Goal: Task Accomplishment & Management: Manage account settings

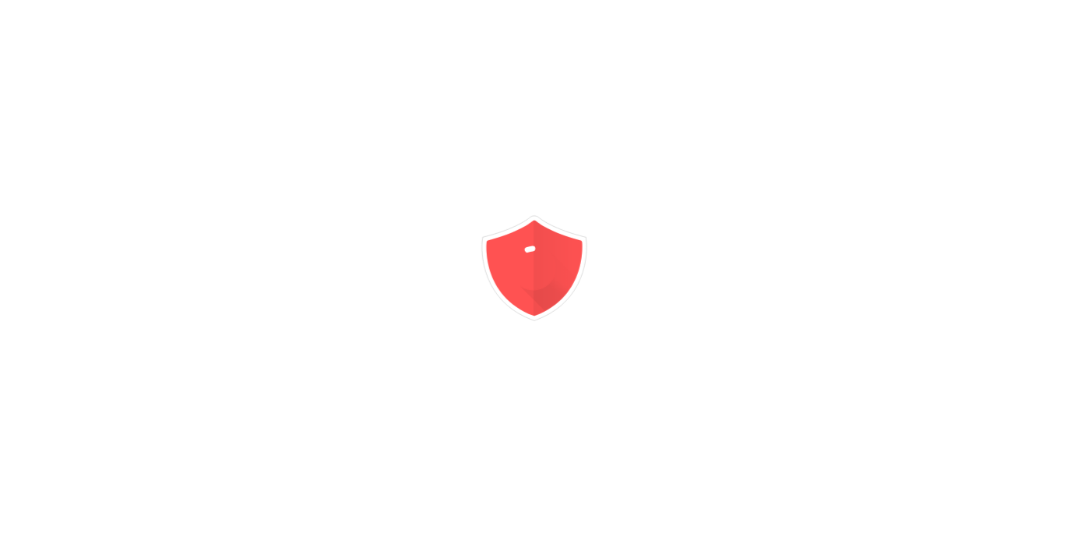
click at [644, 115] on div at bounding box center [535, 274] width 1071 height 548
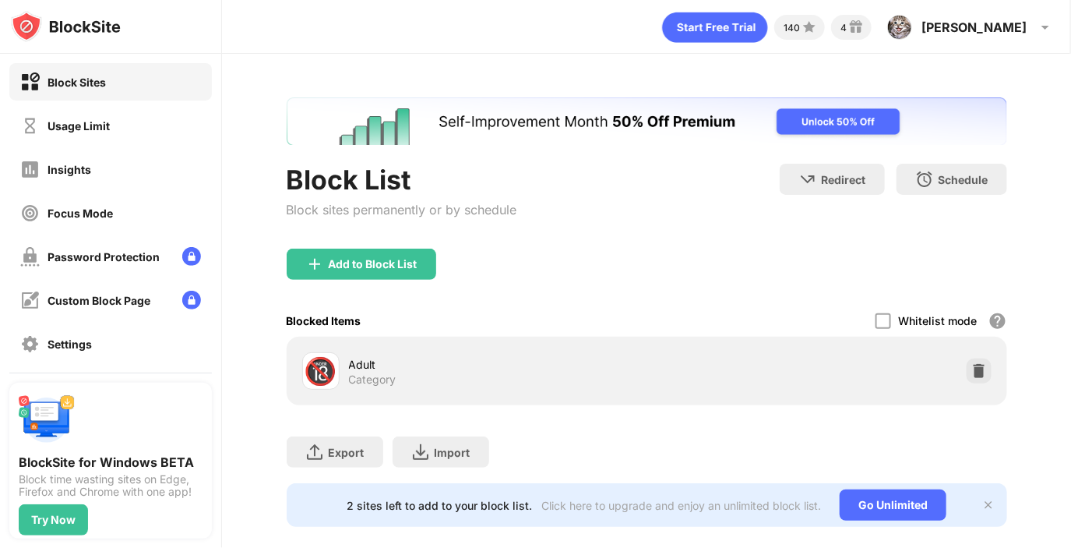
click at [357, 268] on div "Add to Block List" at bounding box center [373, 264] width 89 height 12
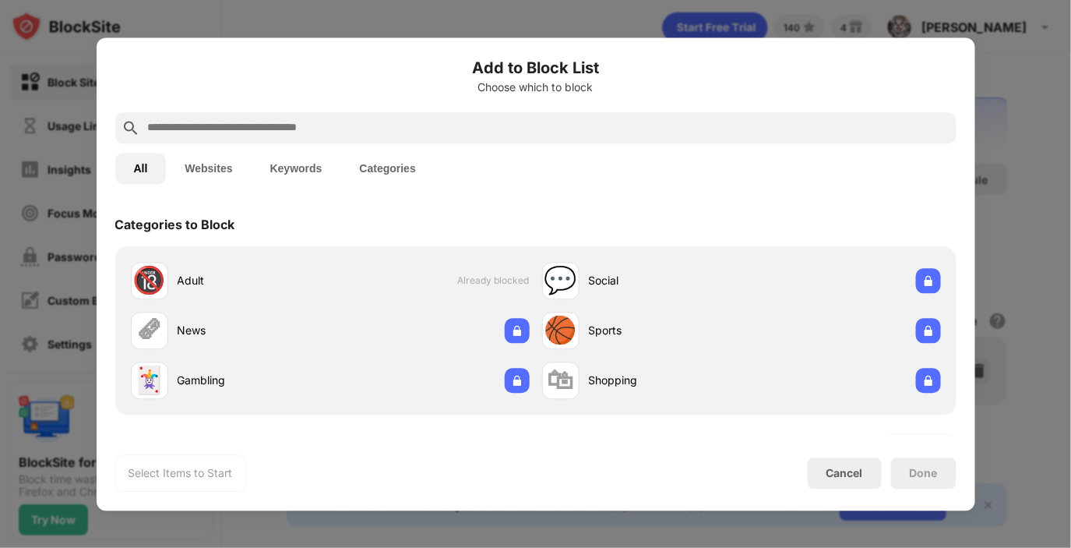
click at [401, 136] on input "text" at bounding box center [548, 127] width 804 height 19
paste input "**********"
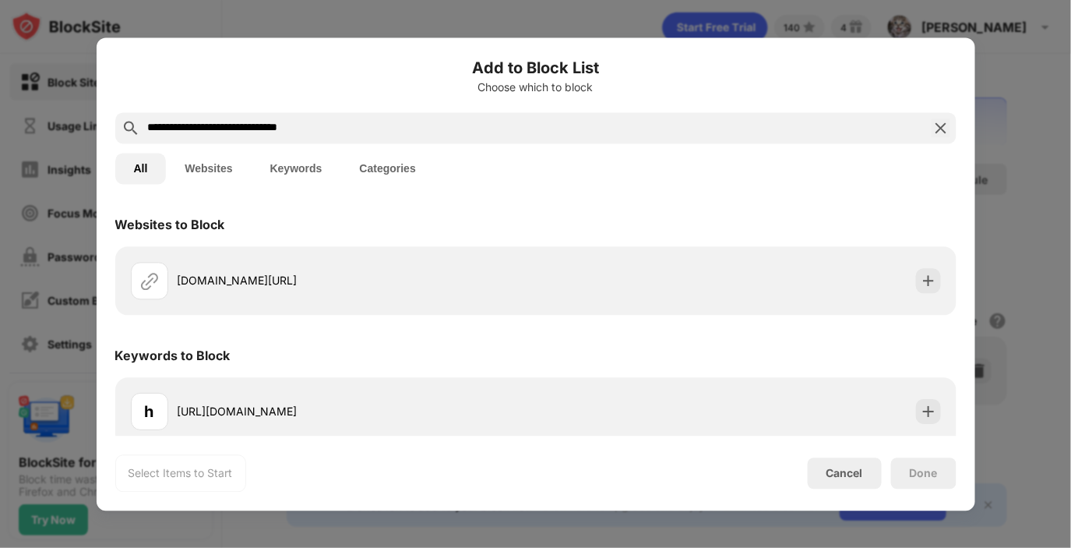
type input "**********"
click at [279, 172] on button "Keywords" at bounding box center [297, 168] width 90 height 31
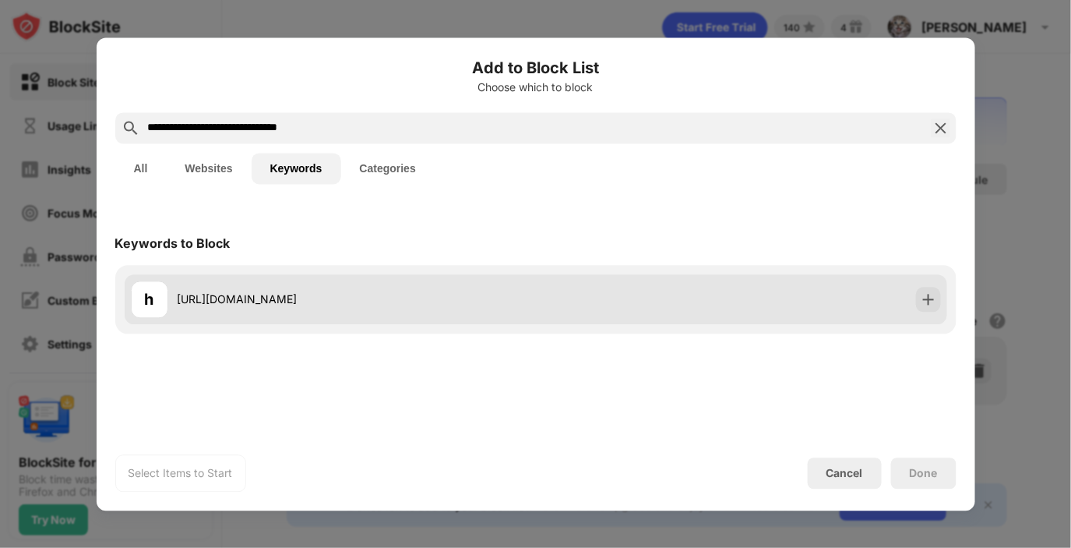
click at [404, 280] on div "h [URL][DOMAIN_NAME]" at bounding box center [333, 298] width 405 height 37
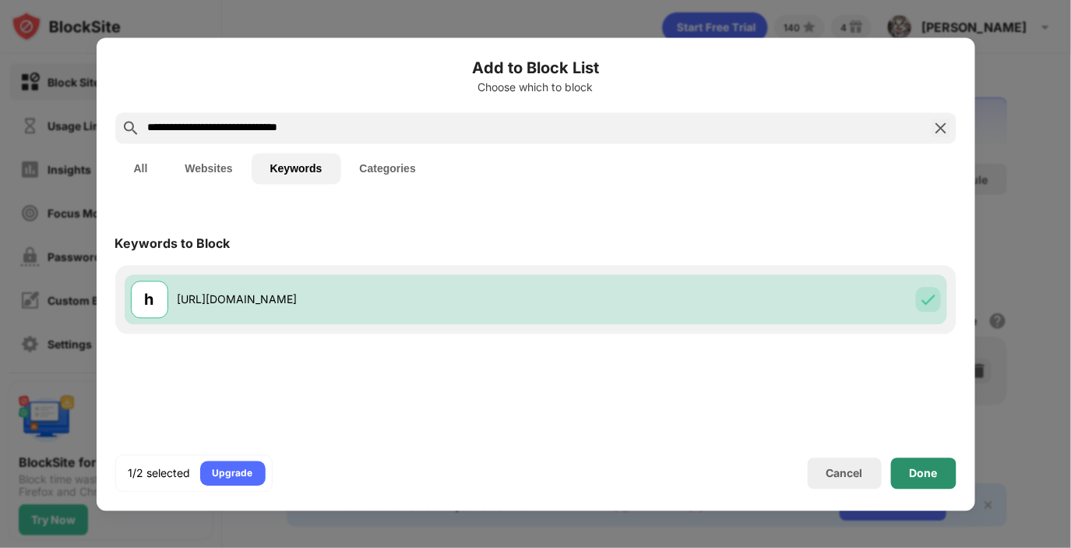
click at [950, 476] on div "Done" at bounding box center [923, 472] width 65 height 31
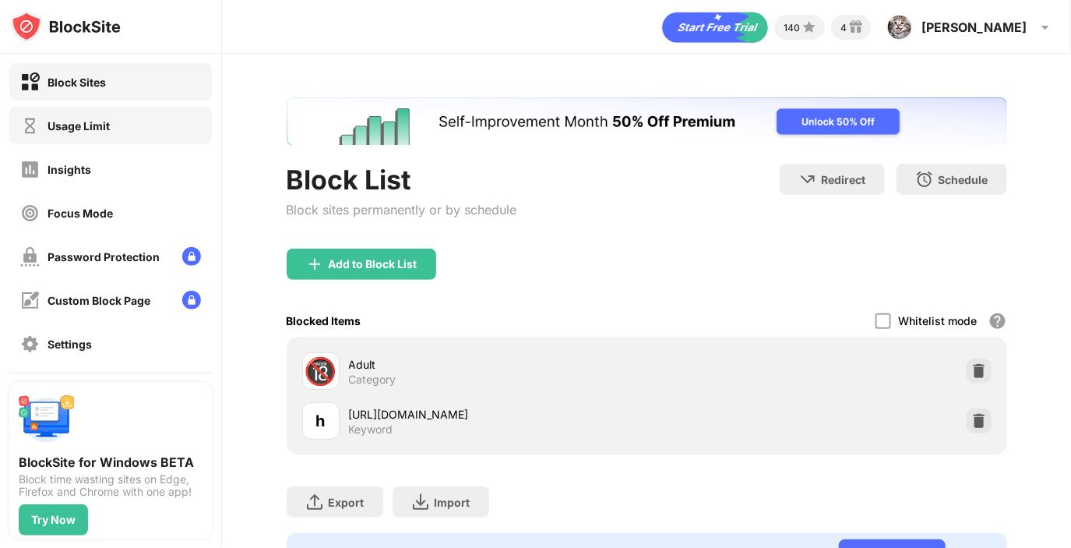
click at [144, 126] on div "Usage Limit" at bounding box center [110, 125] width 203 height 37
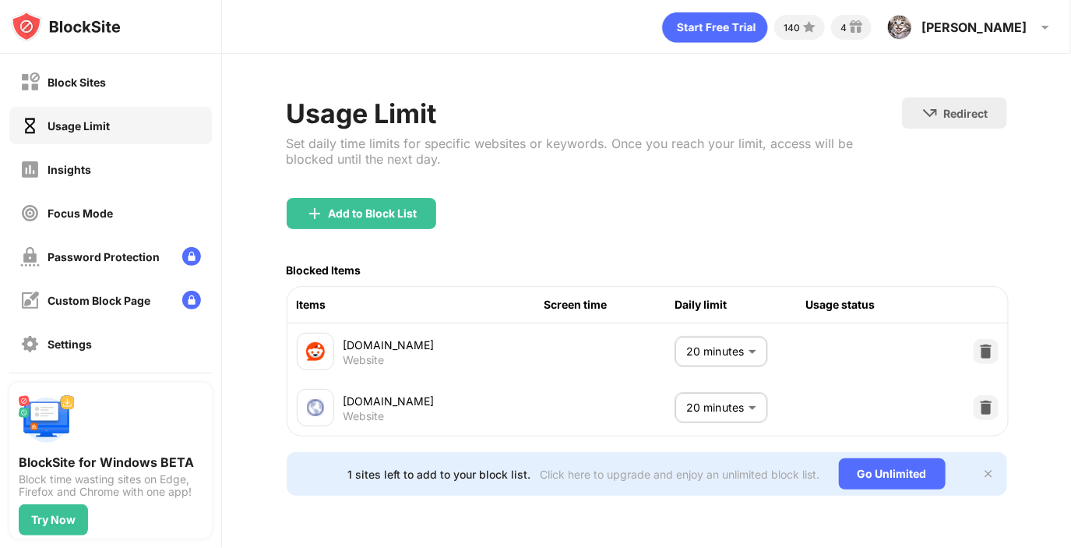
click at [379, 193] on div "Usage Limit Set daily time limits for specific websites or keywords. Once you r…" at bounding box center [594, 147] width 615 height 100
click at [376, 200] on div "Add to Block List" at bounding box center [362, 213] width 150 height 31
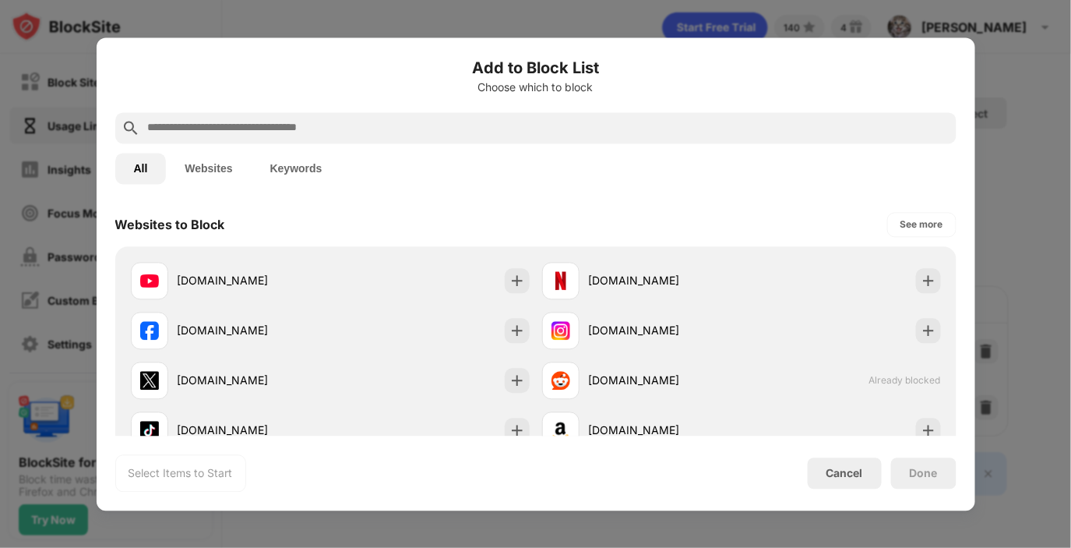
click at [300, 123] on input "text" at bounding box center [548, 127] width 804 height 19
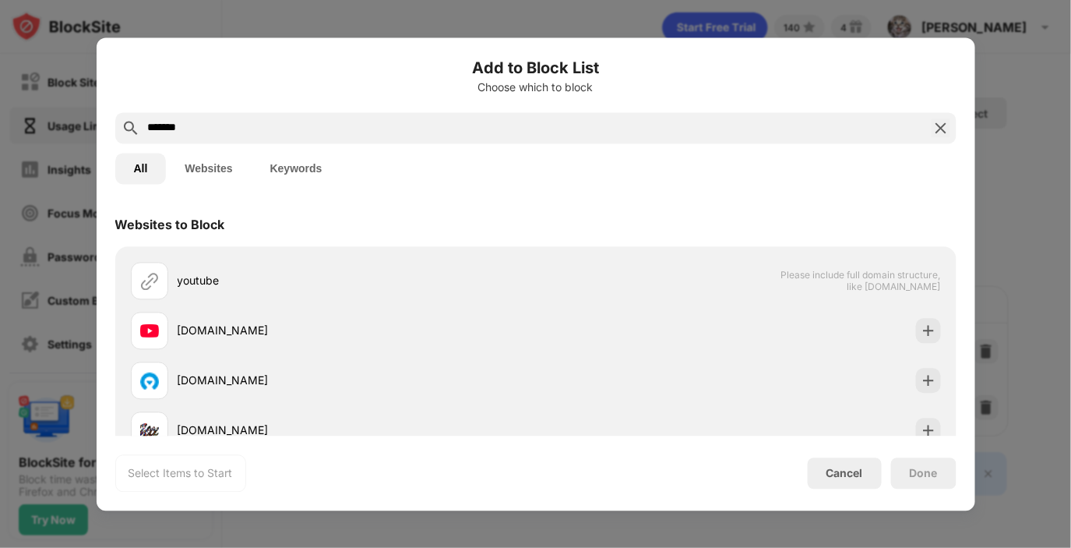
type input "*******"
click at [218, 157] on button "Websites" at bounding box center [208, 168] width 85 height 31
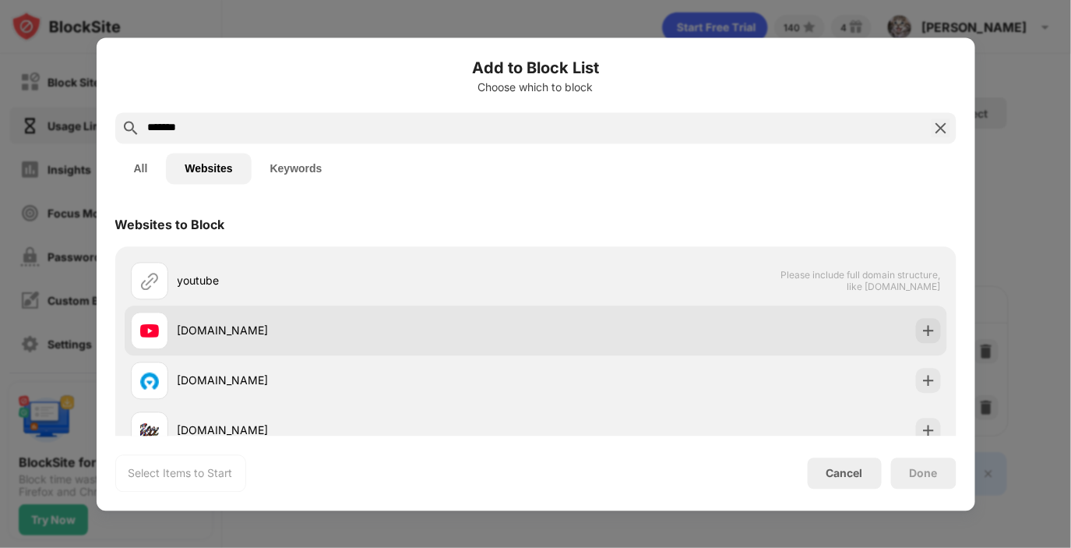
click at [224, 325] on div "[DOMAIN_NAME]" at bounding box center [357, 331] width 358 height 16
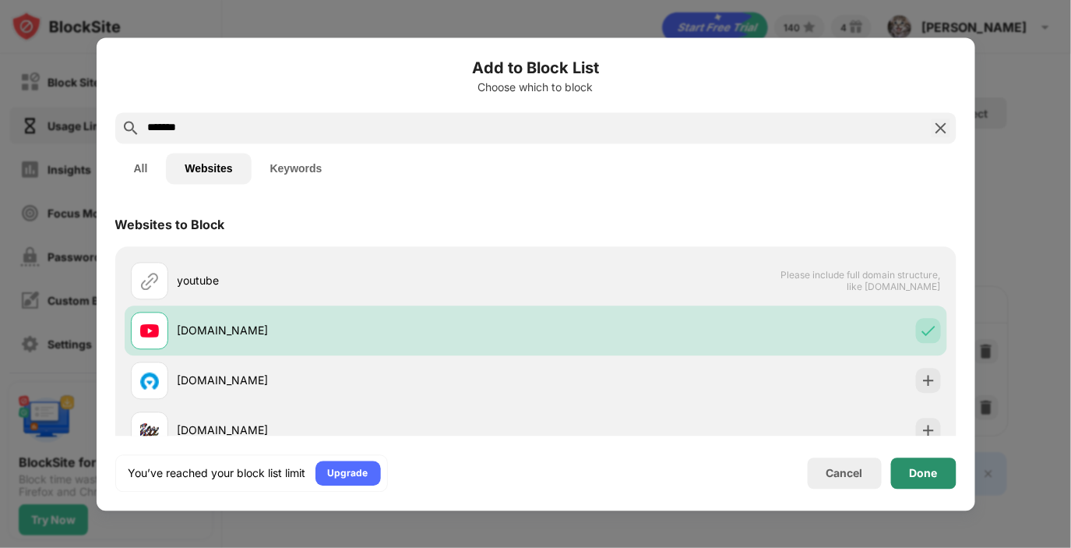
click at [914, 473] on div "Done" at bounding box center [924, 473] width 28 height 12
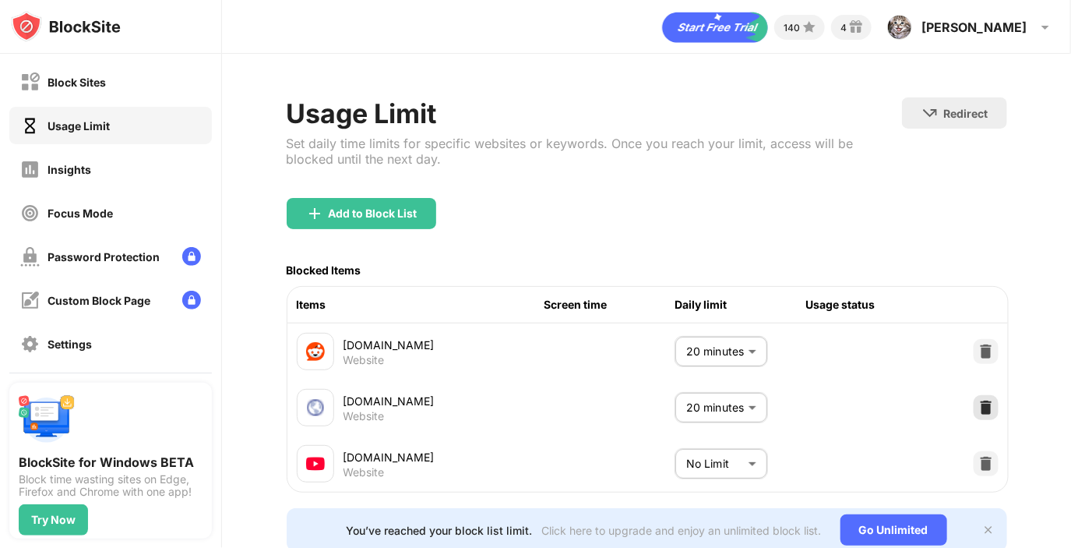
click at [978, 408] on img at bounding box center [986, 408] width 16 height 16
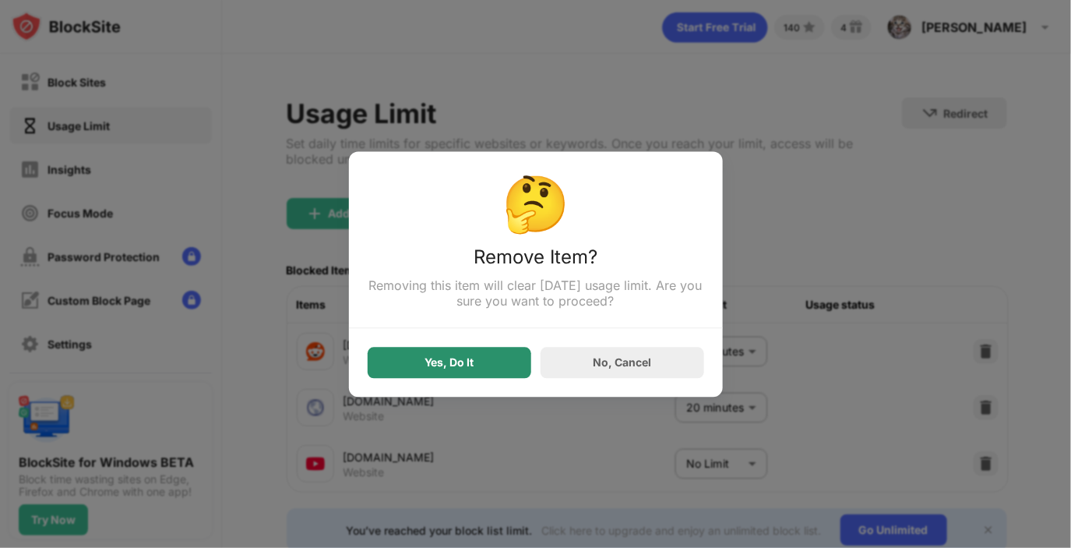
click at [390, 359] on div "Yes, Do It" at bounding box center [450, 362] width 164 height 31
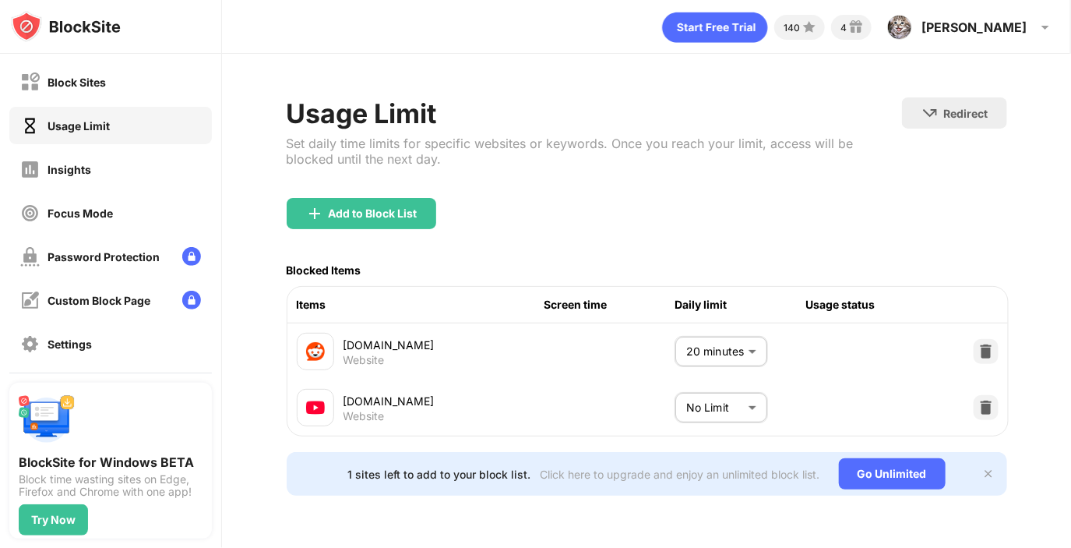
click at [678, 417] on body "Block Sites Usage Limit Insights Focus Mode Password Protection Custom Block Pa…" at bounding box center [535, 274] width 1071 height 548
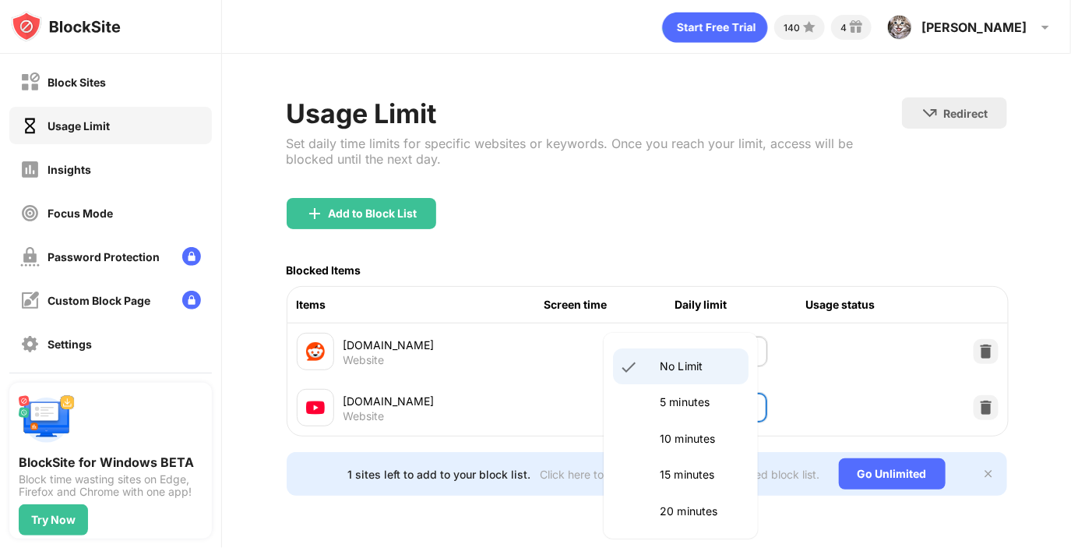
click at [684, 509] on p "20 minutes" at bounding box center [699, 510] width 79 height 17
type input "**"
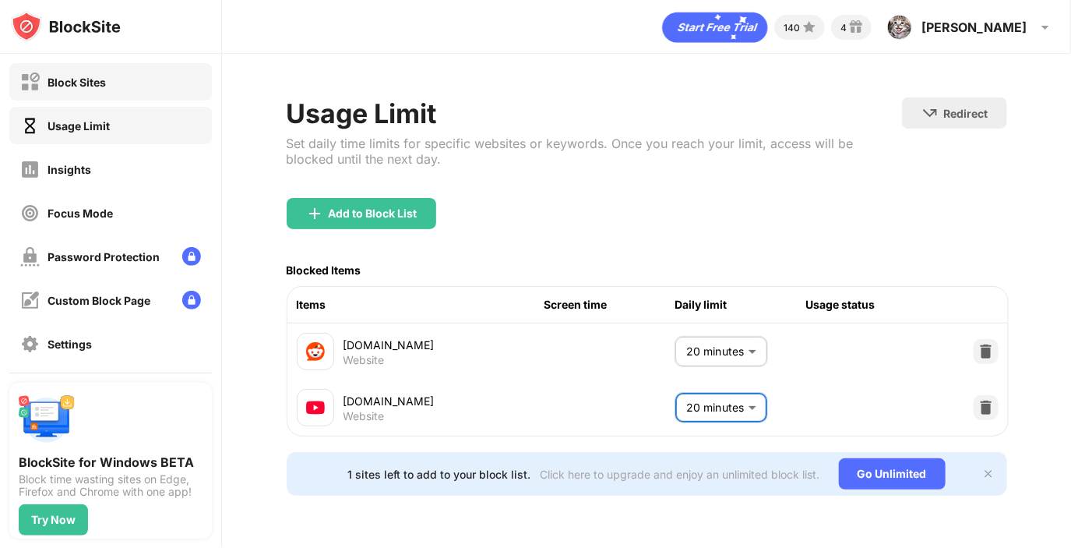
click at [104, 76] on div "Block Sites" at bounding box center [77, 82] width 58 height 13
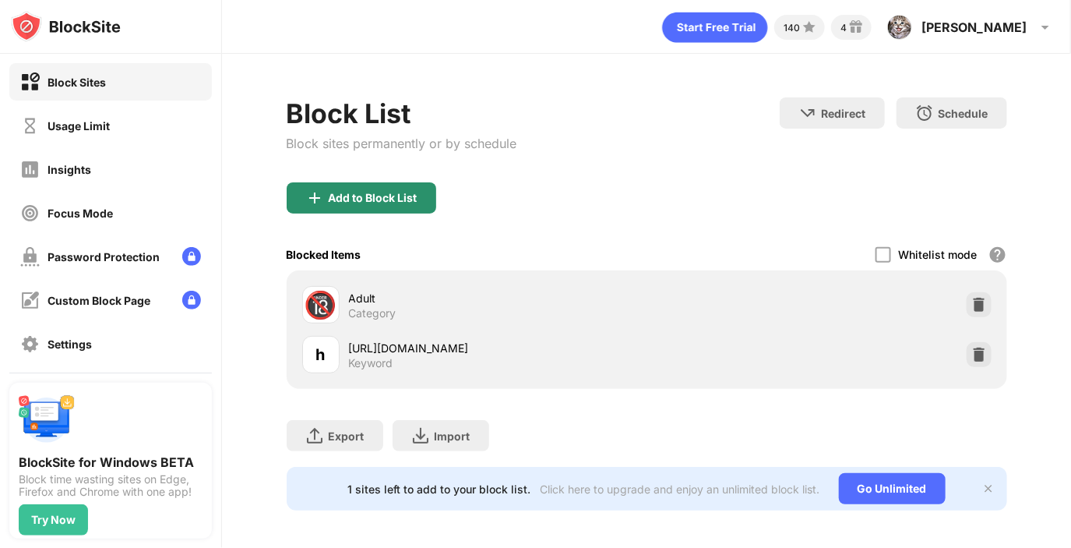
click at [398, 193] on div "Add to Block List" at bounding box center [373, 198] width 89 height 12
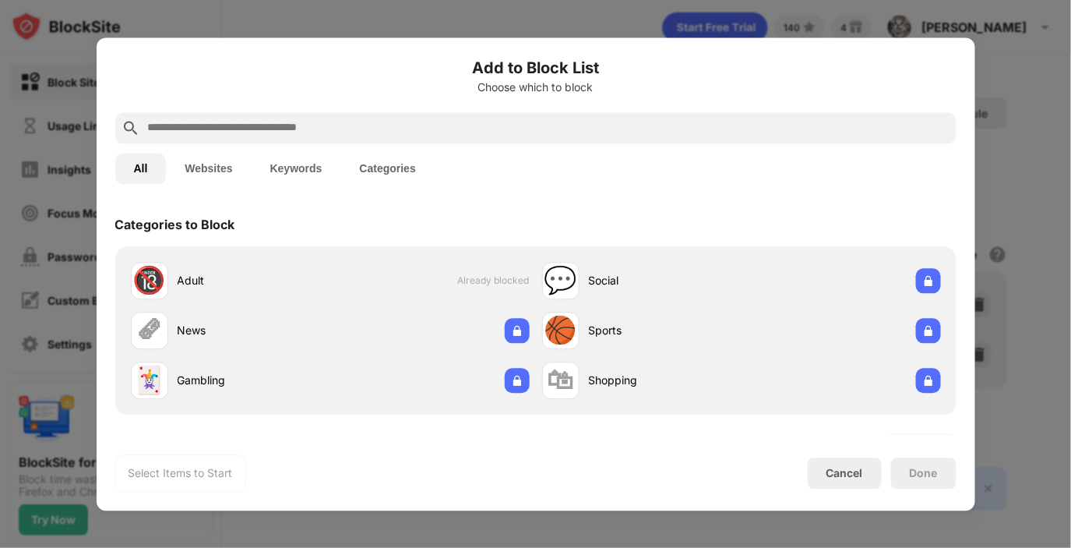
click at [370, 125] on input "text" at bounding box center [548, 127] width 804 height 19
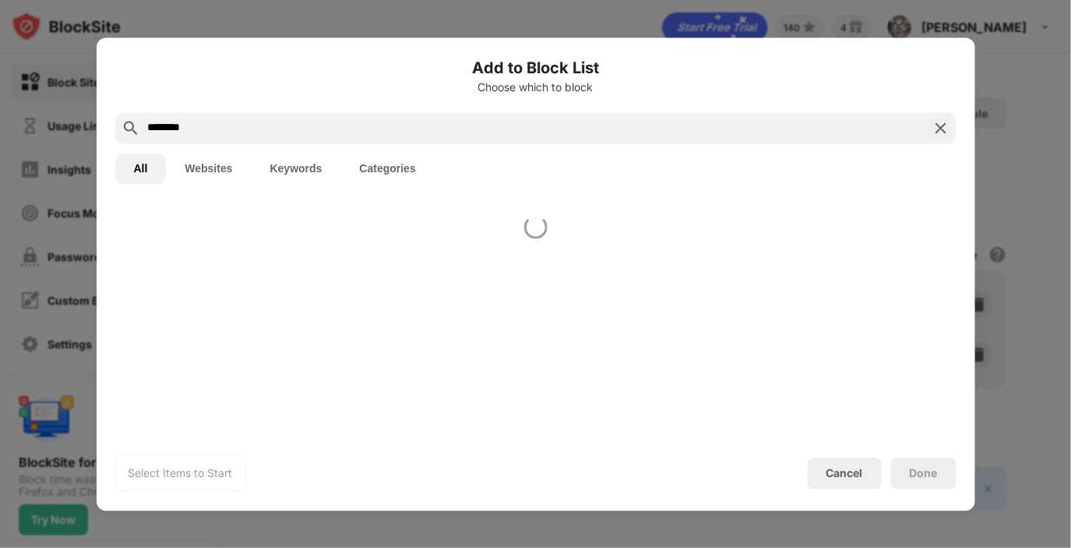
type input "********"
click at [294, 174] on button "Keywords" at bounding box center [297, 168] width 90 height 31
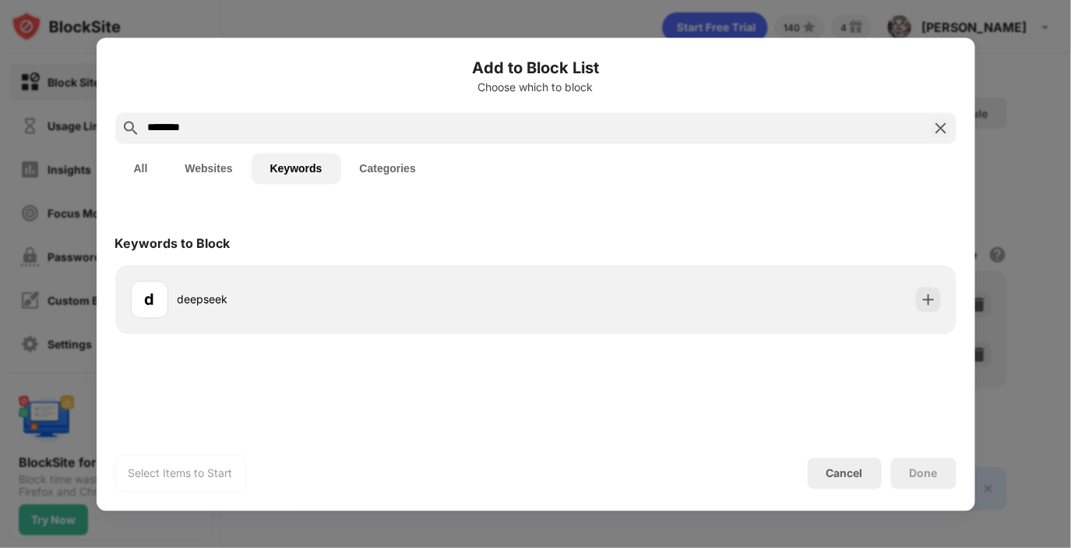
click at [485, 271] on div "d deepseek" at bounding box center [535, 299] width 841 height 69
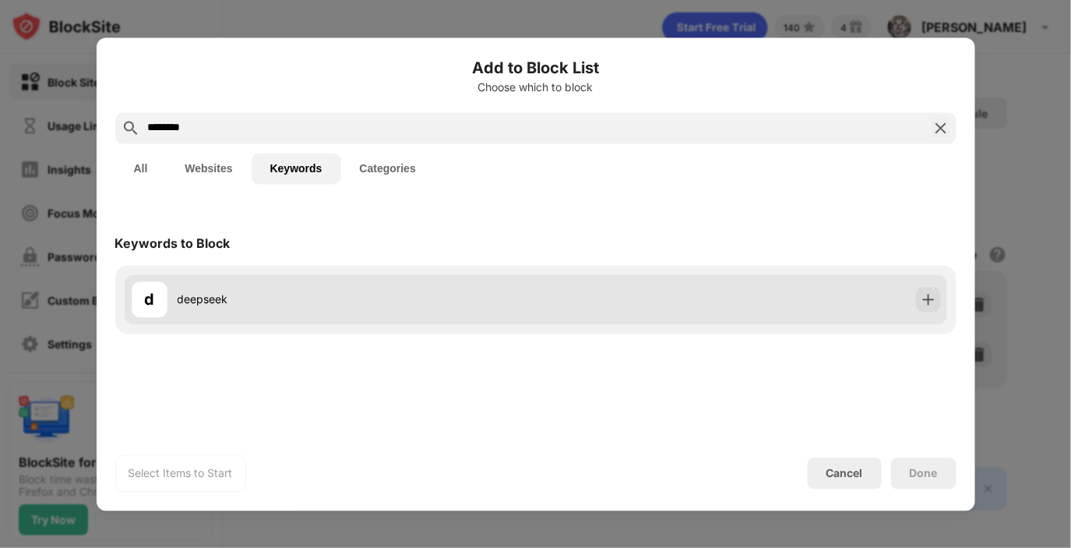
click at [494, 277] on div "d deepseek" at bounding box center [536, 299] width 823 height 50
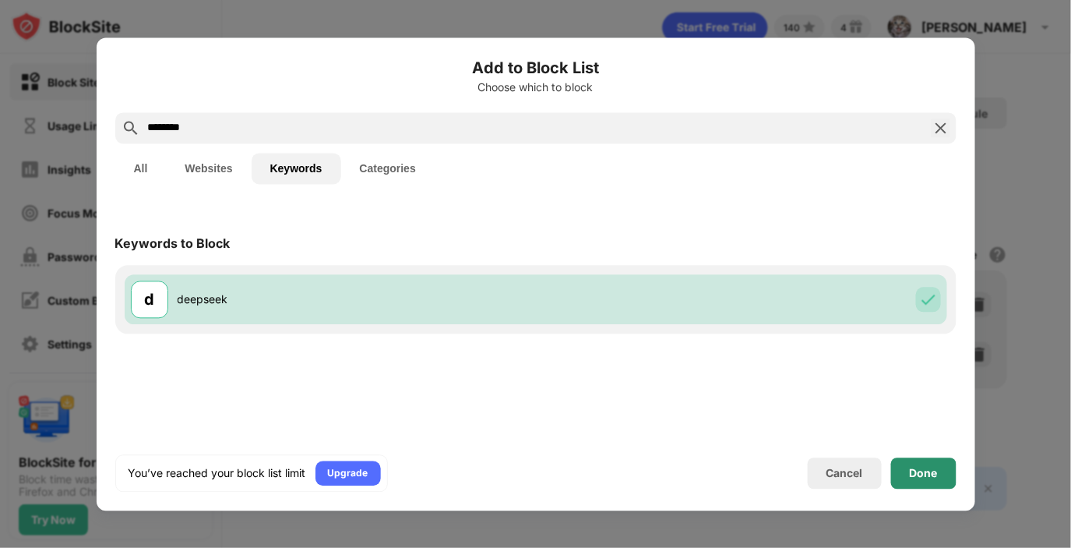
click at [932, 481] on div "Done" at bounding box center [923, 472] width 65 height 31
